Goal: Transaction & Acquisition: Purchase product/service

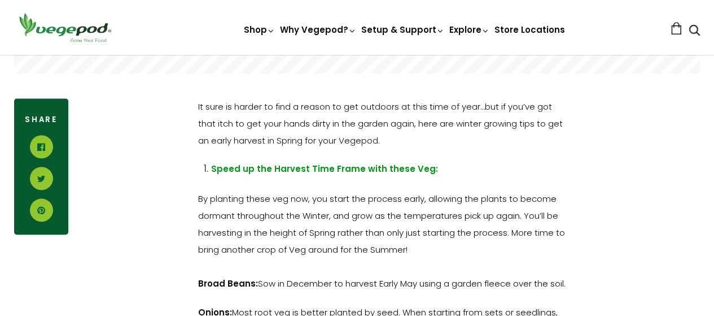
scroll to position [495, 0]
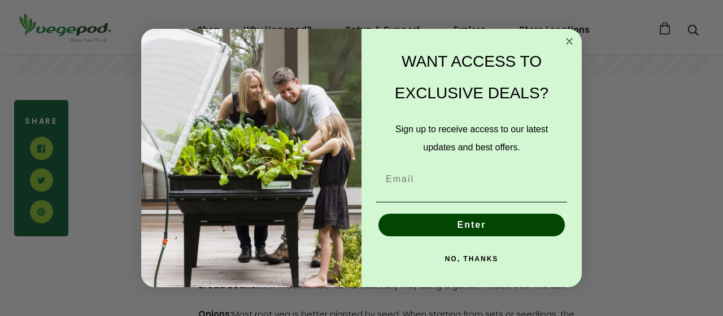
click at [569, 41] on icon "Close dialog" at bounding box center [569, 41] width 6 height 6
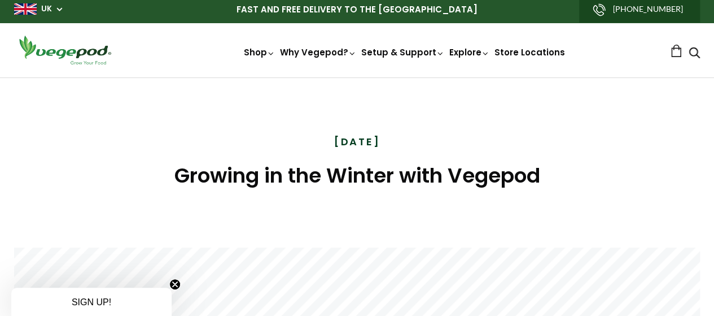
scroll to position [0, 0]
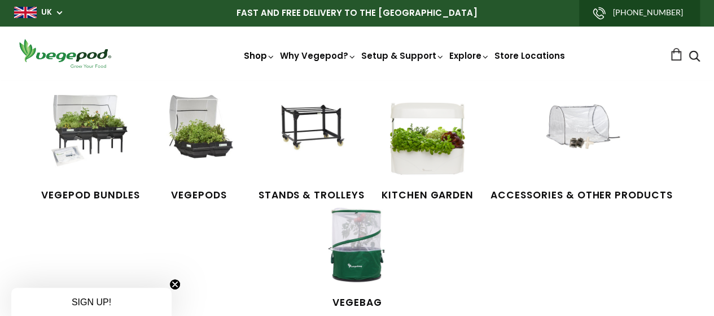
click at [244, 59] on link "Shop" at bounding box center [260, 71] width 32 height 43
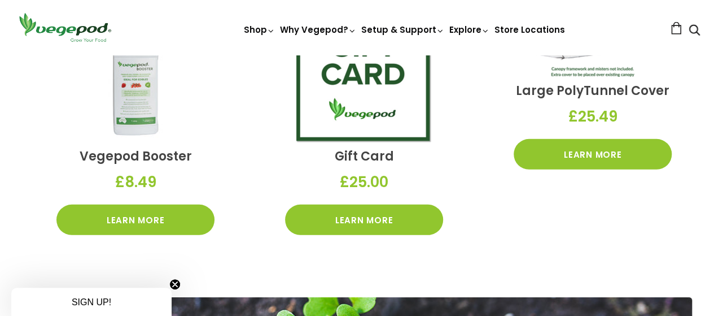
scroll to position [1640, 0]
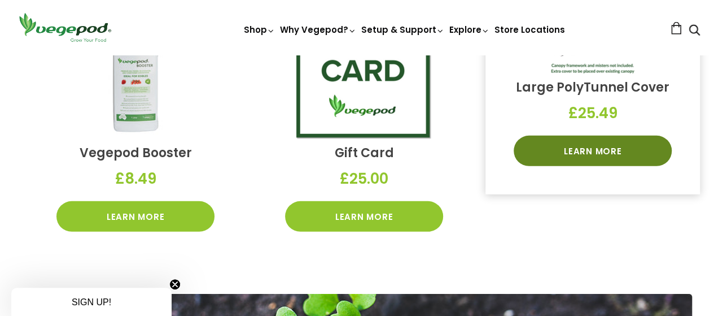
click at [596, 156] on link "Learn More" at bounding box center [593, 151] width 158 height 30
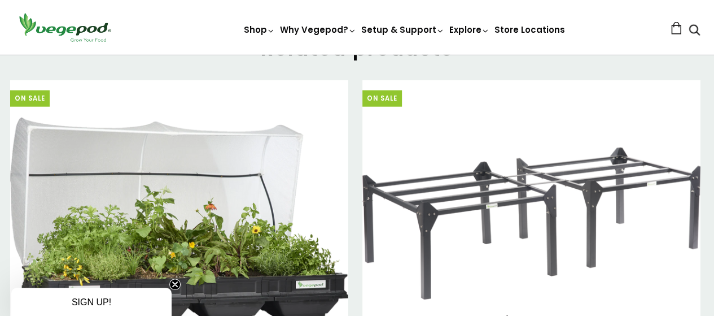
scroll to position [1370, 0]
